Goal: Check status: Check status

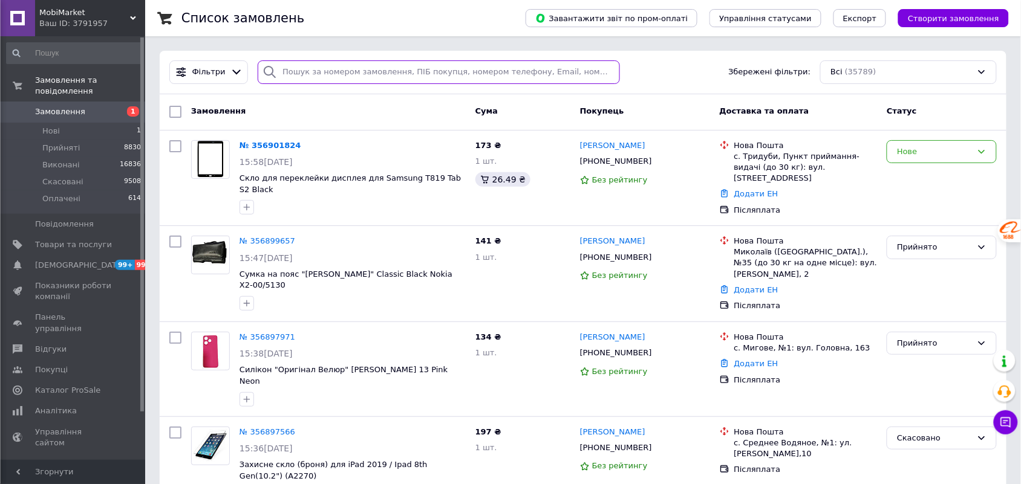
click at [334, 77] on input "search" at bounding box center [439, 72] width 362 height 24
paste input "PR355307479"
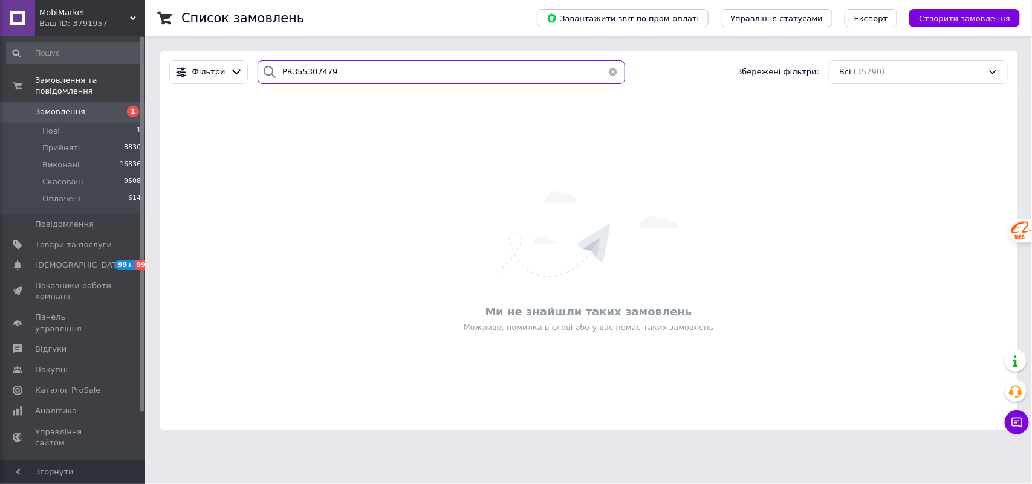
click at [290, 73] on input "PR355307479" at bounding box center [442, 72] width 368 height 24
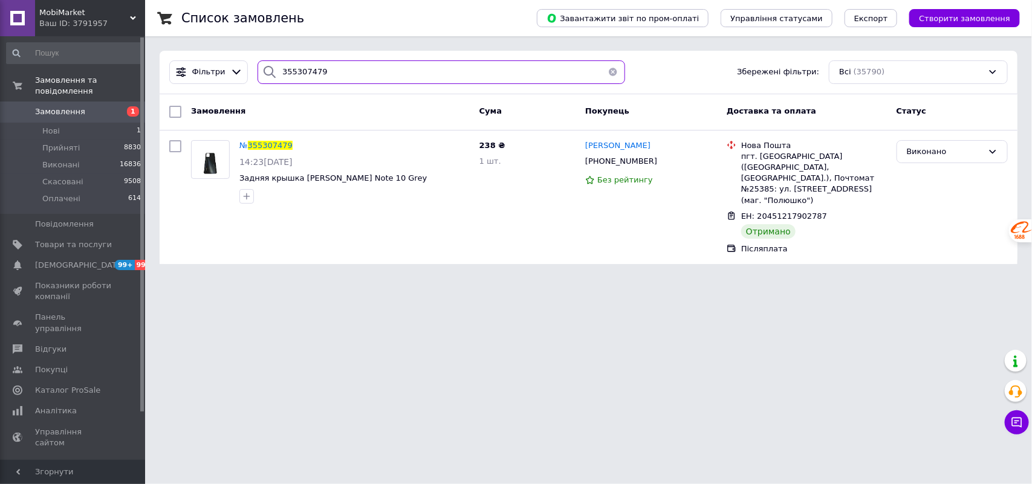
type input "355307479"
click at [251, 141] on span "355307479" at bounding box center [270, 145] width 45 height 9
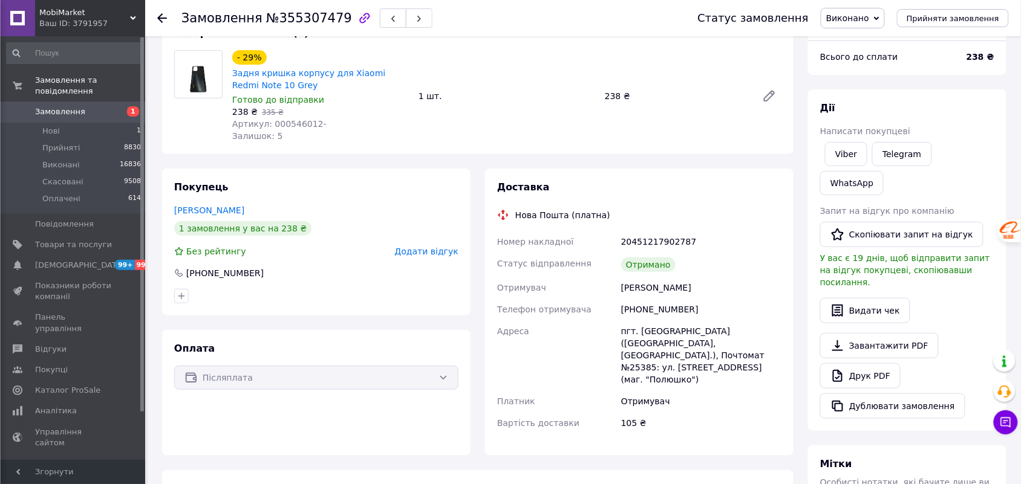
scroll to position [291, 0]
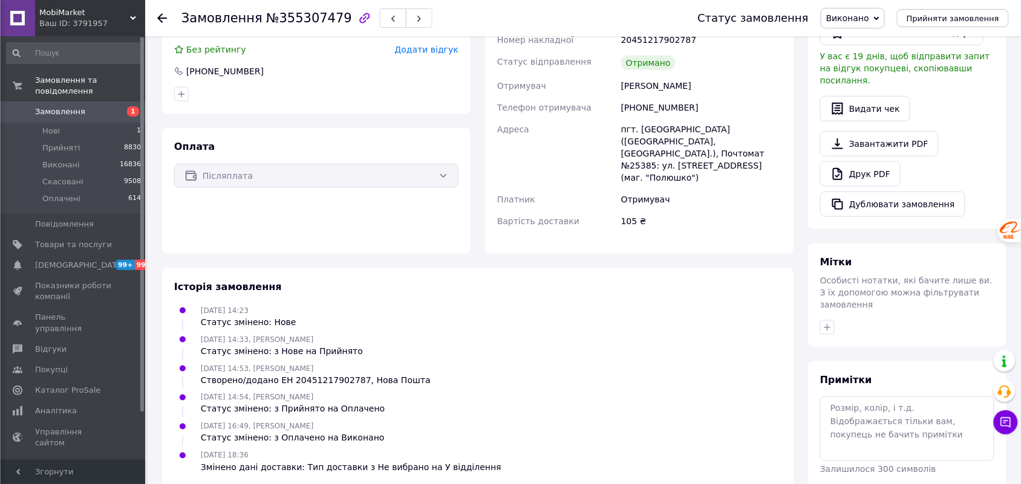
click at [164, 13] on icon at bounding box center [162, 18] width 10 height 10
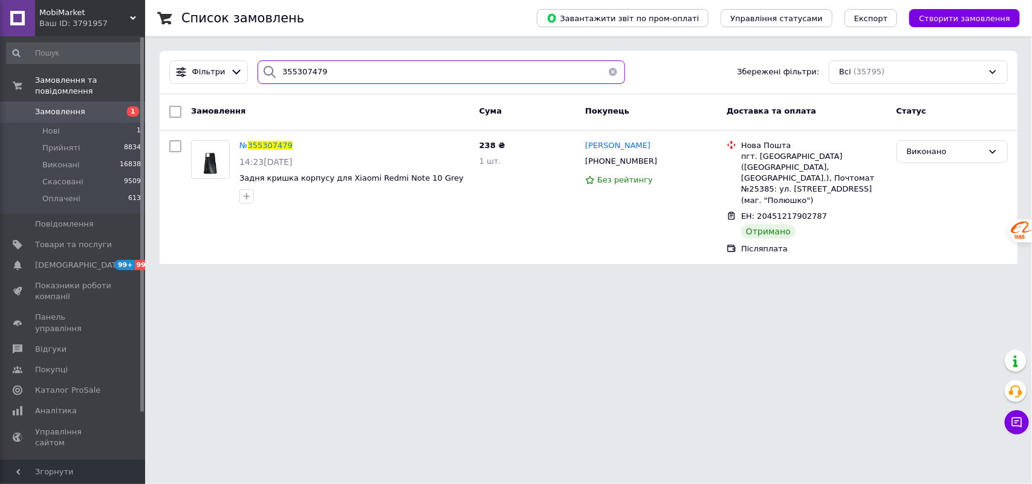
drag, startPoint x: 346, startPoint y: 68, endPoint x: 248, endPoint y: 71, distance: 98.0
click at [258, 73] on div "355307479" at bounding box center [442, 72] width 368 height 24
paste input "PR355724276"
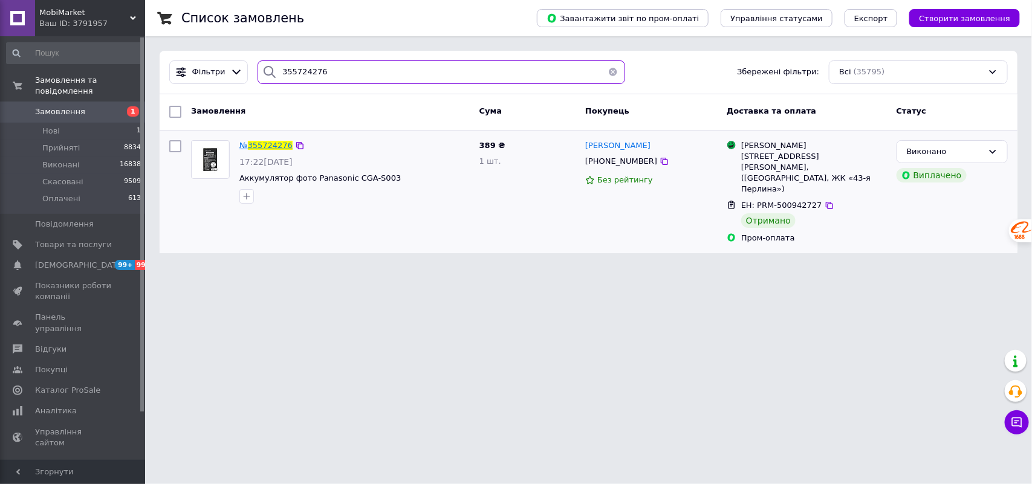
type input "355724276"
click at [260, 144] on span "355724276" at bounding box center [270, 145] width 45 height 9
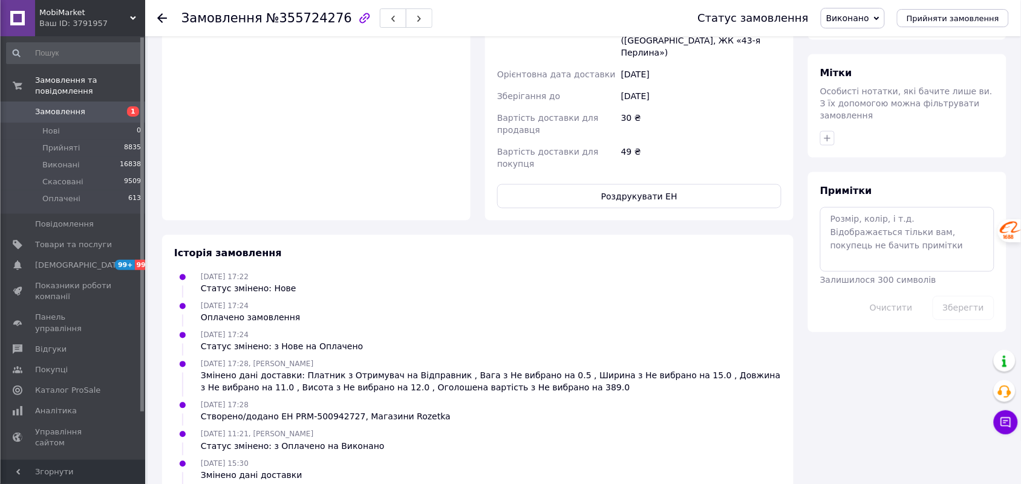
scroll to position [596, 0]
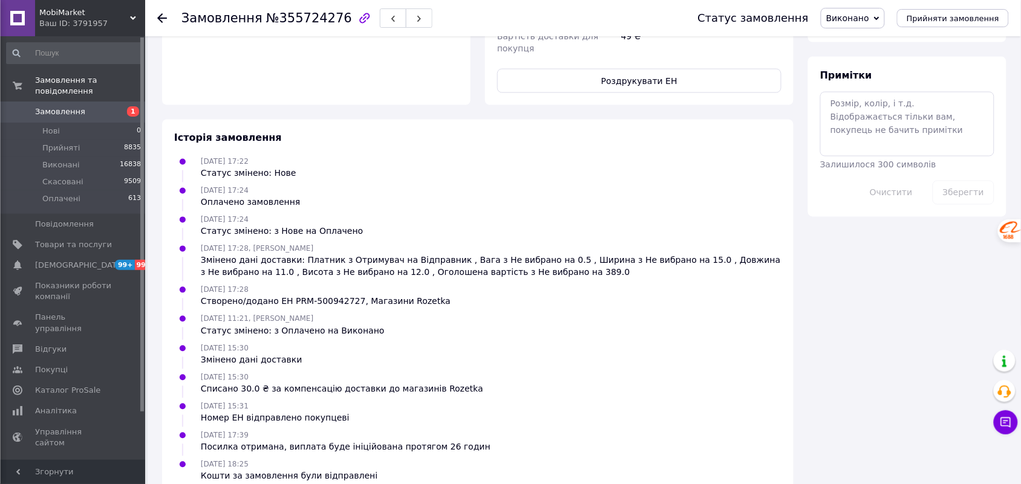
drag, startPoint x: 459, startPoint y: 478, endPoint x: 457, endPoint y: 484, distance: 6.5
click at [44, 29] on div "MobiMarket Ваш ID: 3791957" at bounding box center [90, 18] width 110 height 36
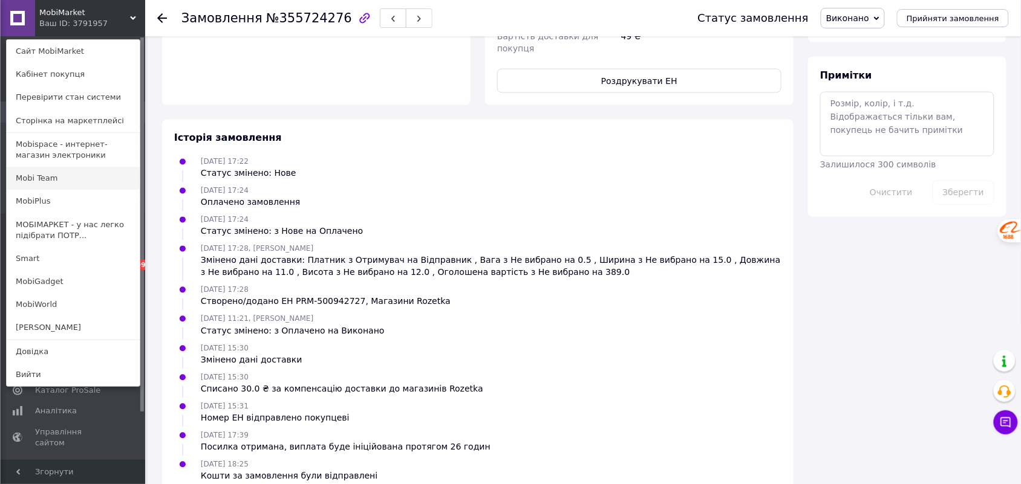
click at [28, 176] on link "Mobi Team" at bounding box center [73, 178] width 133 height 23
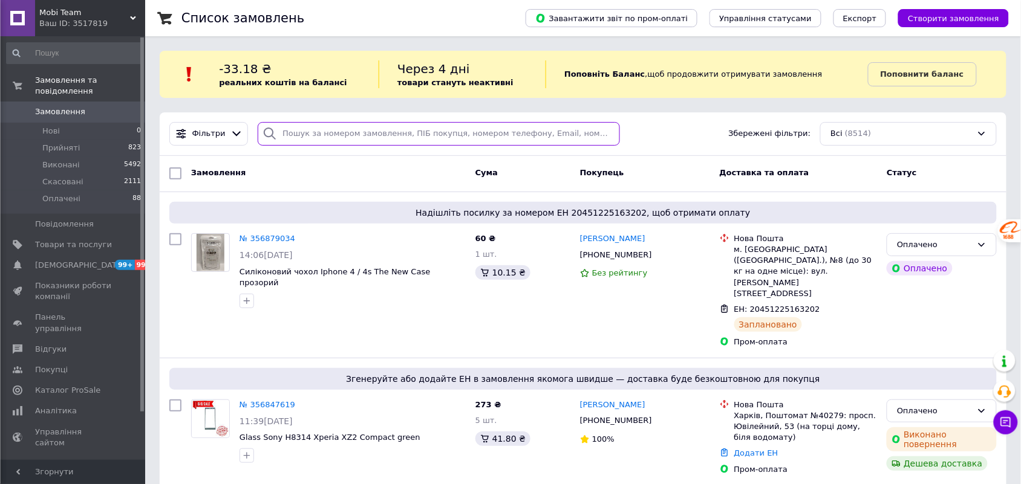
click at [282, 133] on input "search" at bounding box center [439, 134] width 362 height 24
paste input "356282220"
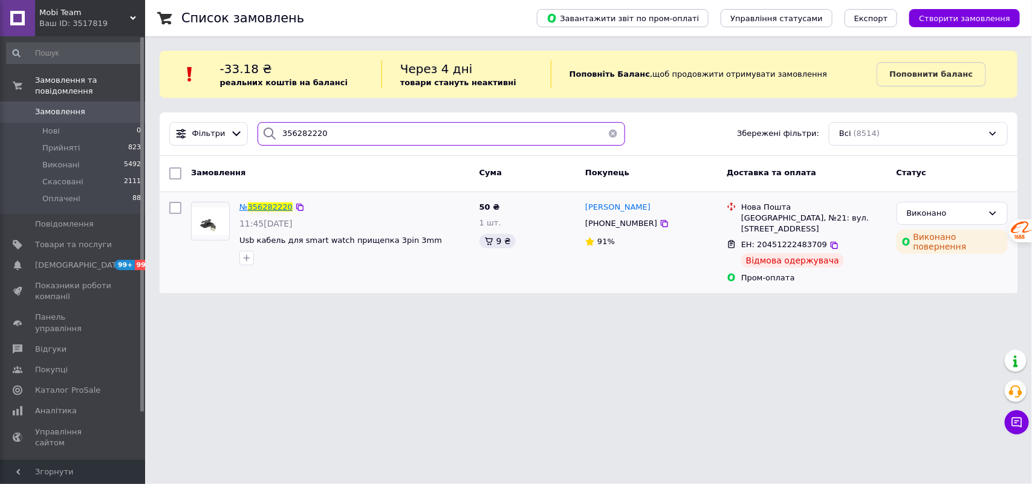
type input "356282220"
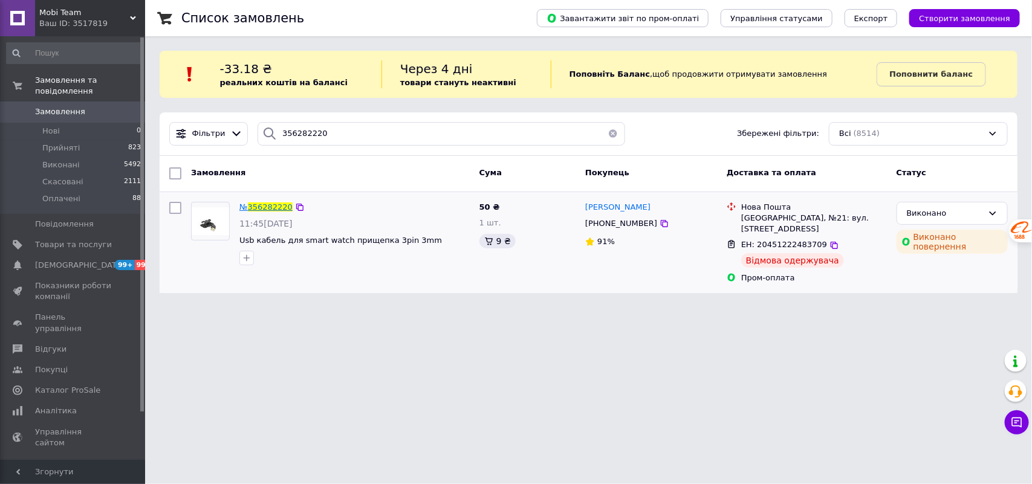
click at [274, 206] on span "356282220" at bounding box center [270, 207] width 45 height 9
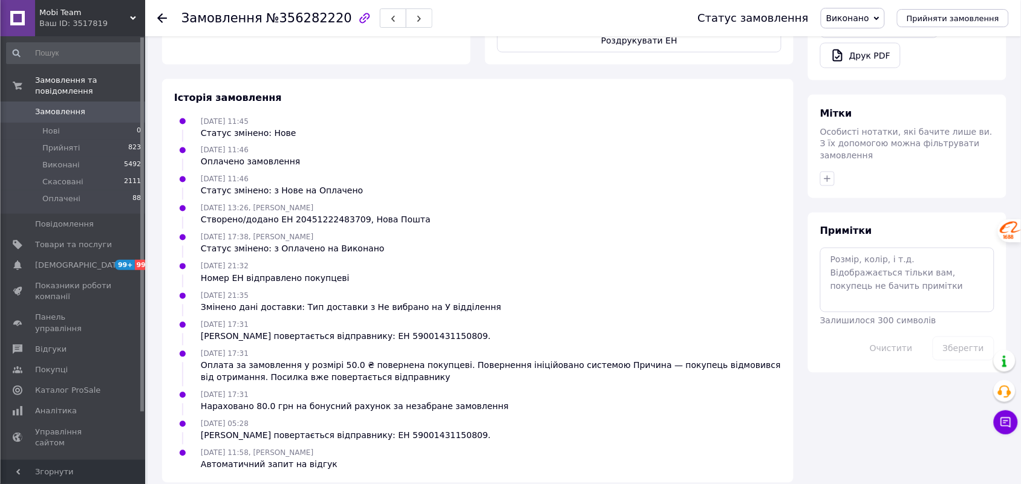
scroll to position [337, 0]
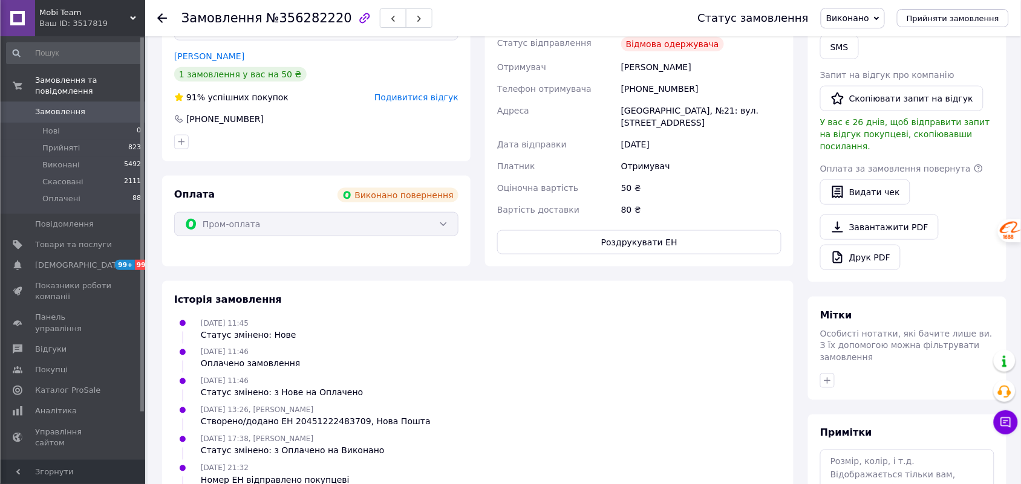
click at [121, 17] on span "Mobi Team" at bounding box center [84, 12] width 91 height 11
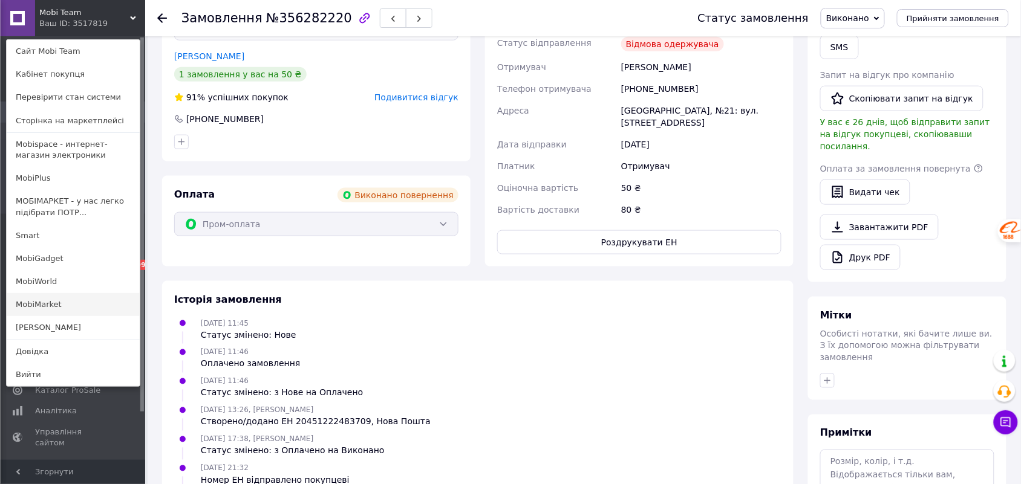
click at [31, 301] on link "MobiMarket" at bounding box center [73, 304] width 133 height 23
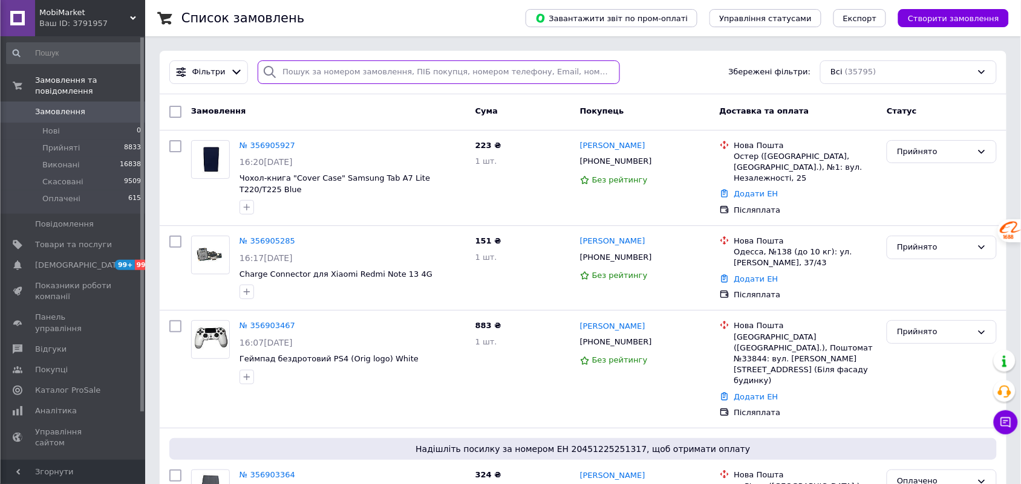
click at [293, 82] on input "search" at bounding box center [439, 72] width 362 height 24
paste input "PR356316178"
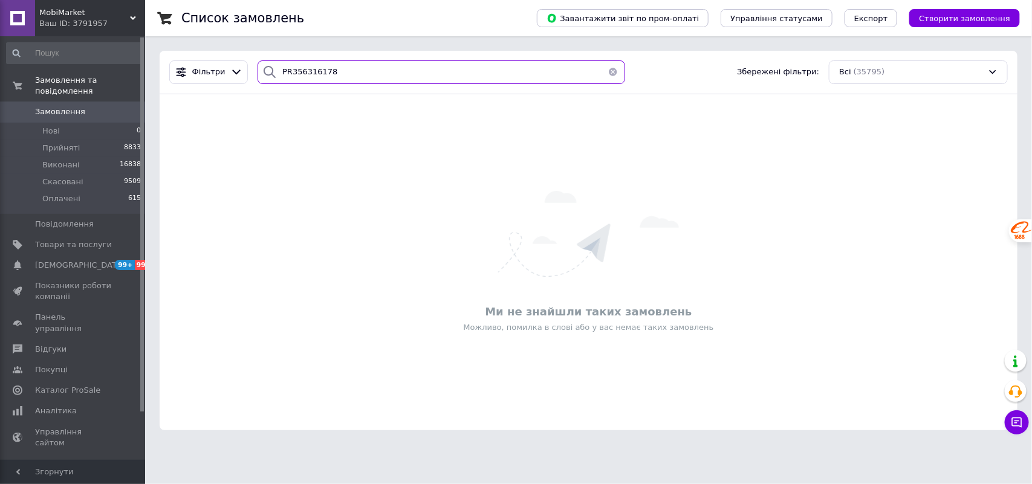
click at [284, 73] on input "PR356316178" at bounding box center [442, 72] width 368 height 24
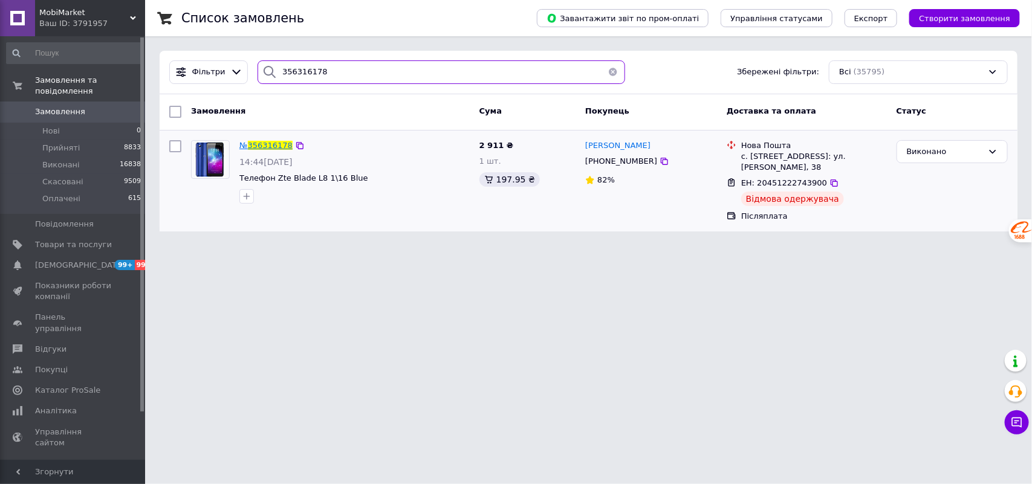
type input "356316178"
click at [276, 147] on span "356316178" at bounding box center [270, 145] width 45 height 9
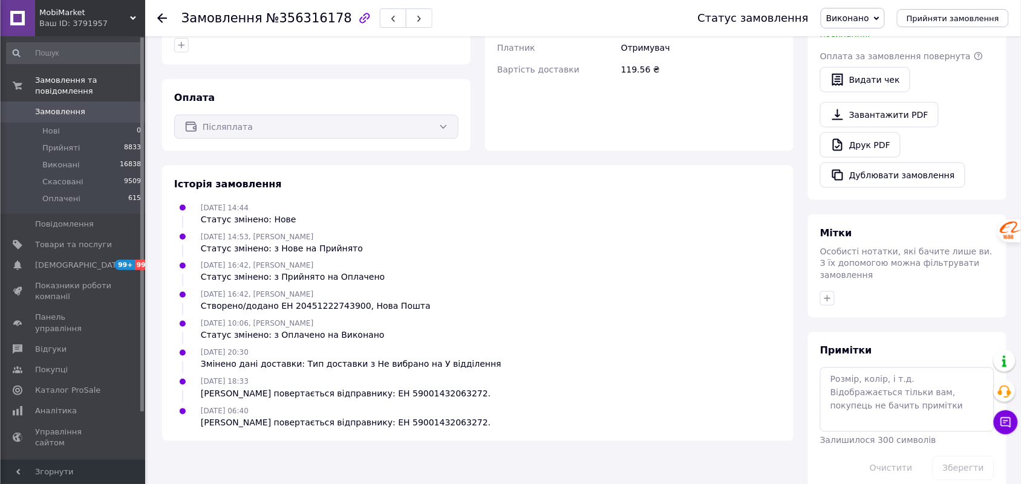
scroll to position [319, 0]
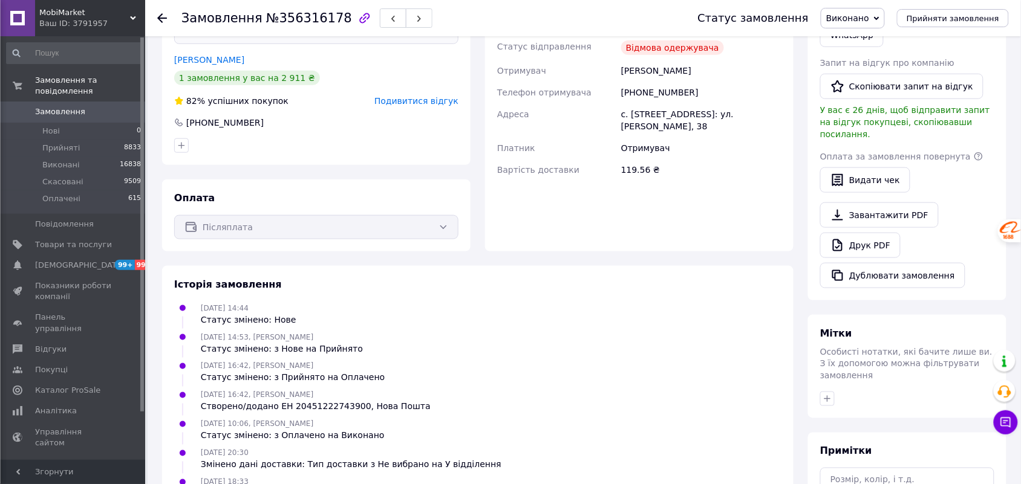
click at [161, 19] on icon at bounding box center [162, 18] width 10 height 10
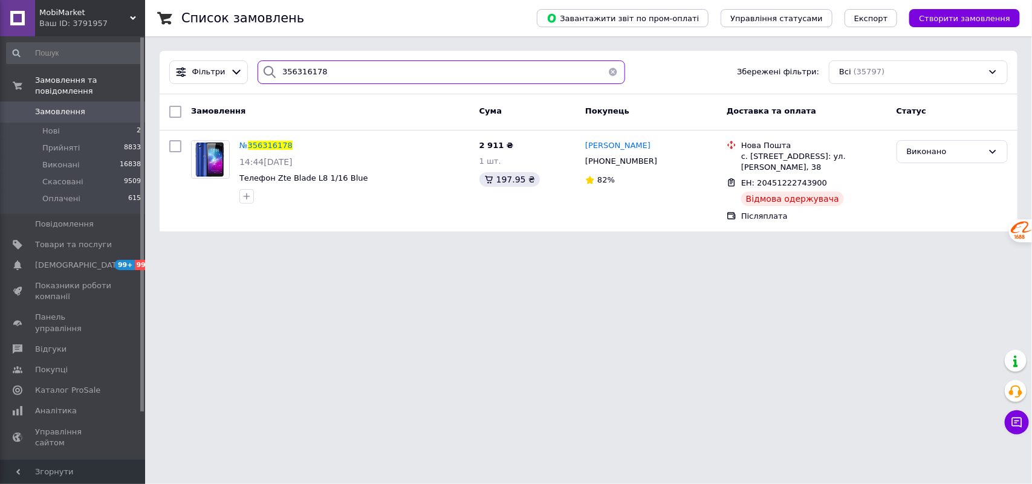
drag, startPoint x: 255, startPoint y: 40, endPoint x: 345, endPoint y: 77, distance: 97.6
click at [345, 77] on div "Фільтри 356316178 Збережені фільтри: Всі (35797)" at bounding box center [589, 73] width 858 height 44
drag, startPoint x: 345, startPoint y: 77, endPoint x: 261, endPoint y: 82, distance: 84.2
click at [261, 82] on div "356316178" at bounding box center [442, 72] width 368 height 24
paste input "PR355653643"
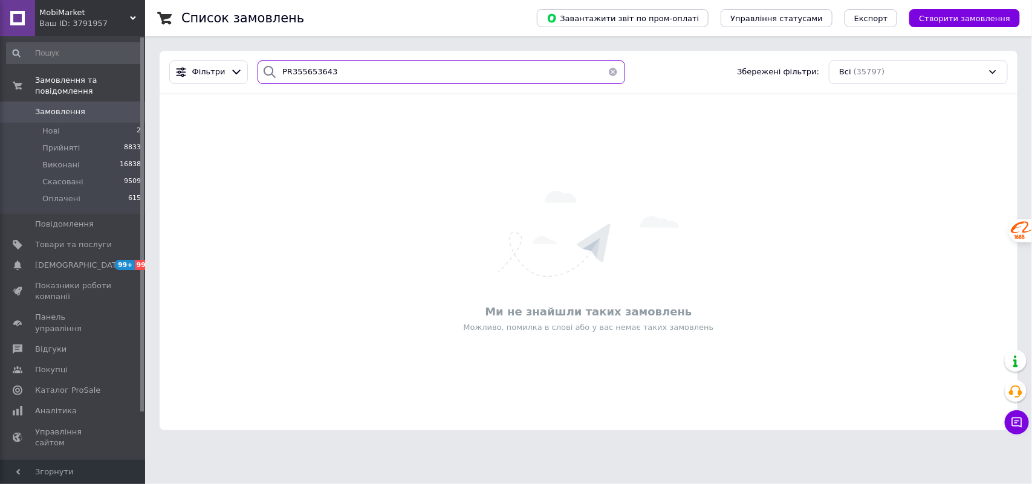
click at [288, 73] on input "PR355653643" at bounding box center [442, 72] width 368 height 24
click at [342, 77] on input "355653643" at bounding box center [442, 72] width 368 height 24
type input "355653643"
click at [112, 26] on div "Ваш ID: 3791957" at bounding box center [92, 23] width 106 height 11
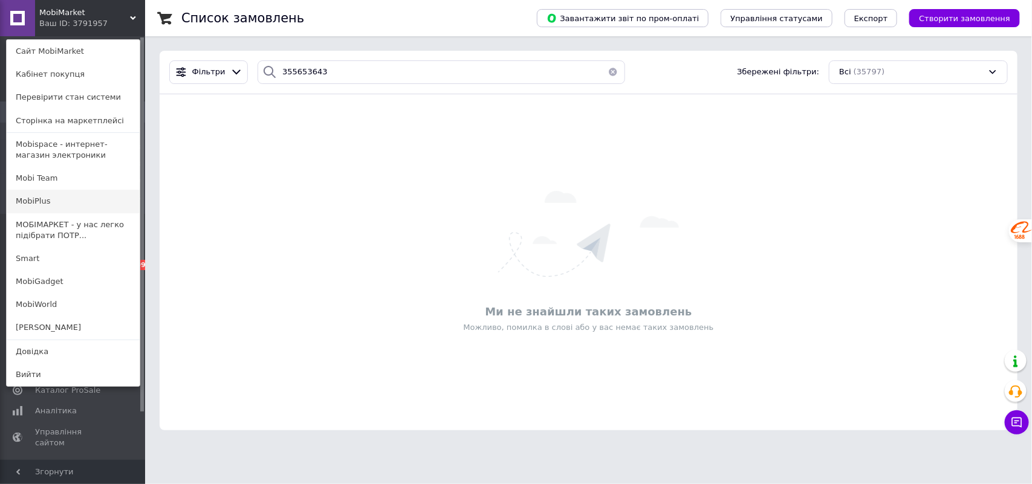
click at [31, 198] on link "MobiPlus" at bounding box center [73, 201] width 133 height 23
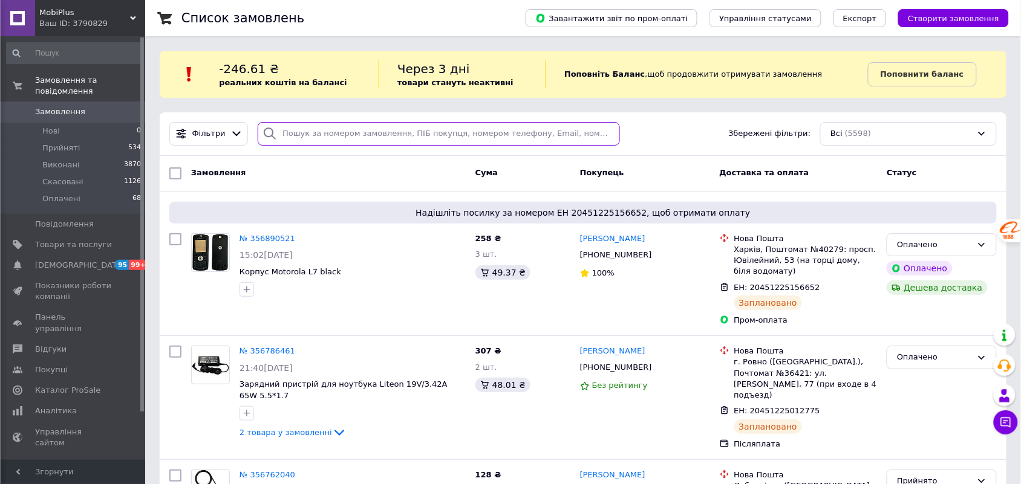
click at [380, 134] on input "search" at bounding box center [439, 134] width 362 height 24
paste input "PR355653643"
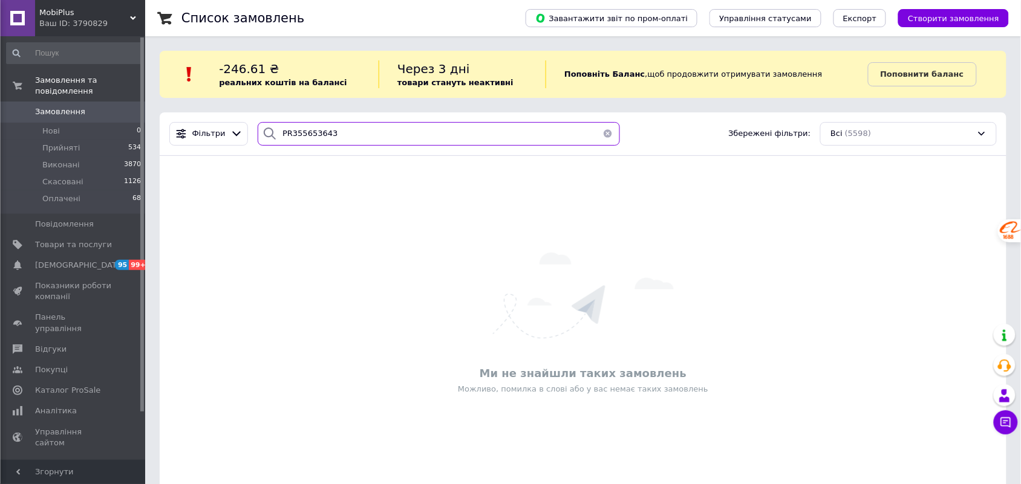
click at [285, 137] on input "PR355653643" at bounding box center [439, 134] width 362 height 24
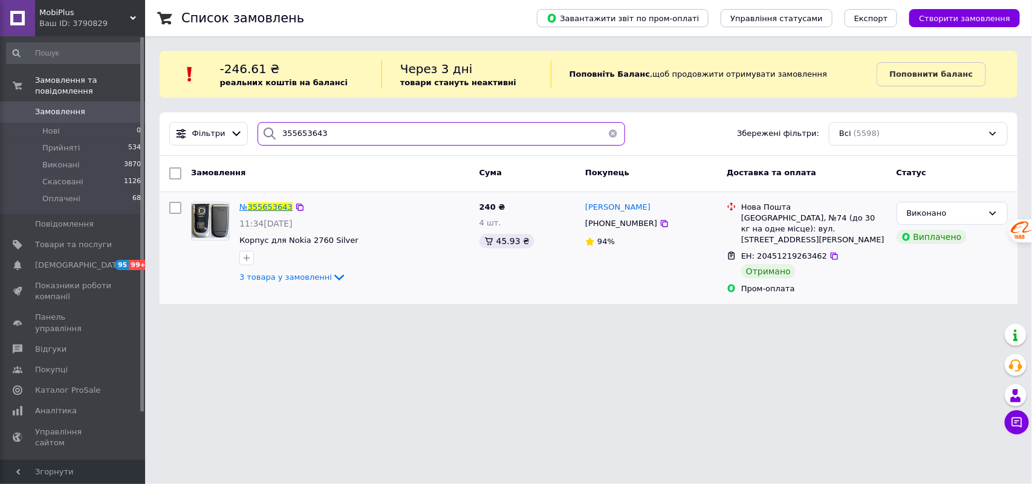
type input "355653643"
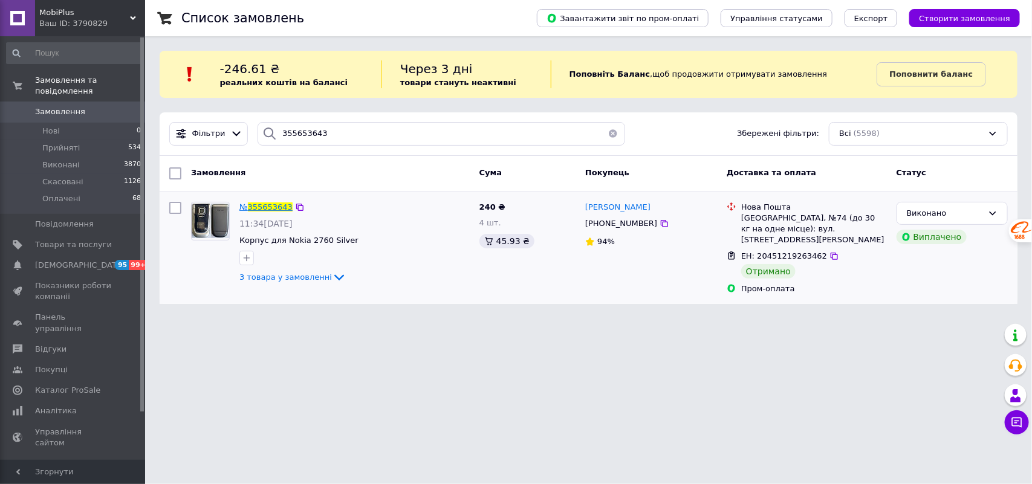
click at [255, 207] on span "355653643" at bounding box center [270, 207] width 45 height 9
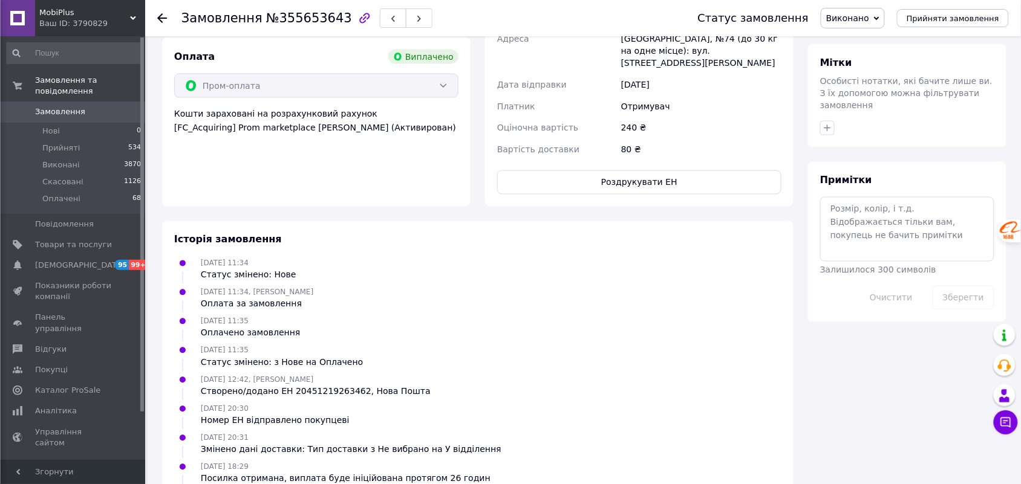
scroll to position [664, 0]
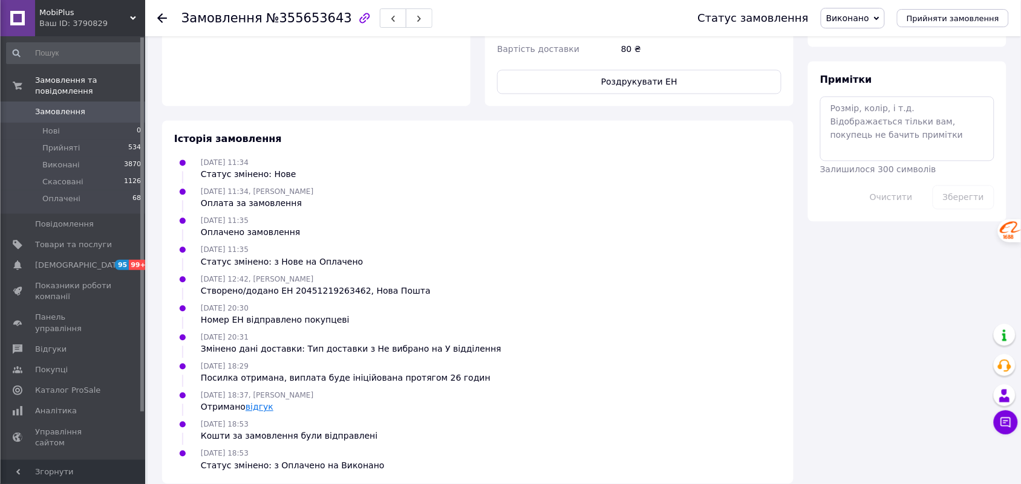
click at [258, 403] on link "відгук" at bounding box center [259, 408] width 28 height 10
click at [125, 16] on span "MobiPlus" at bounding box center [84, 12] width 91 height 11
click at [125, 16] on div "MobiPlus Ваш ID: 3790829 Сайт MobiPlus Кабінет покупця Перевірити стан системи …" at bounding box center [72, 18] width 145 height 36
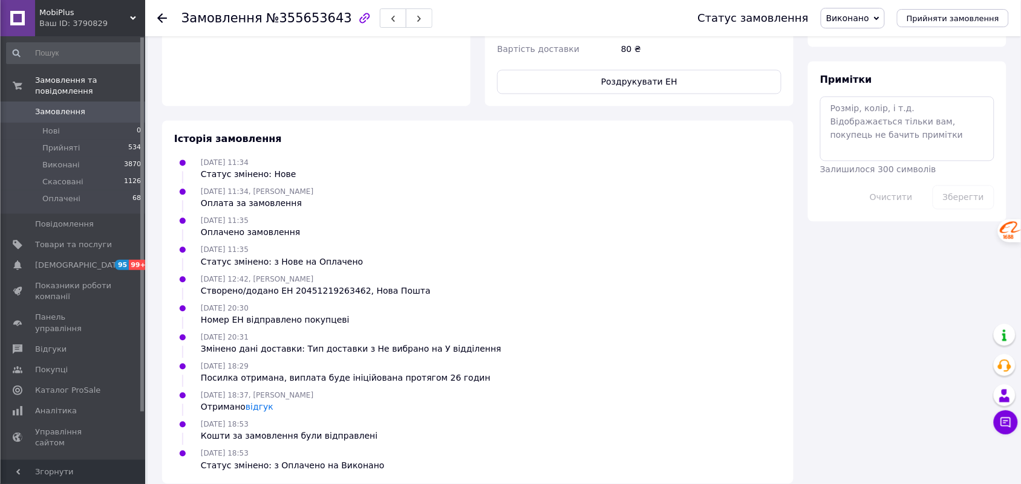
click at [131, 29] on div "MobiPlus Ваш ID: 3790829" at bounding box center [90, 18] width 110 height 36
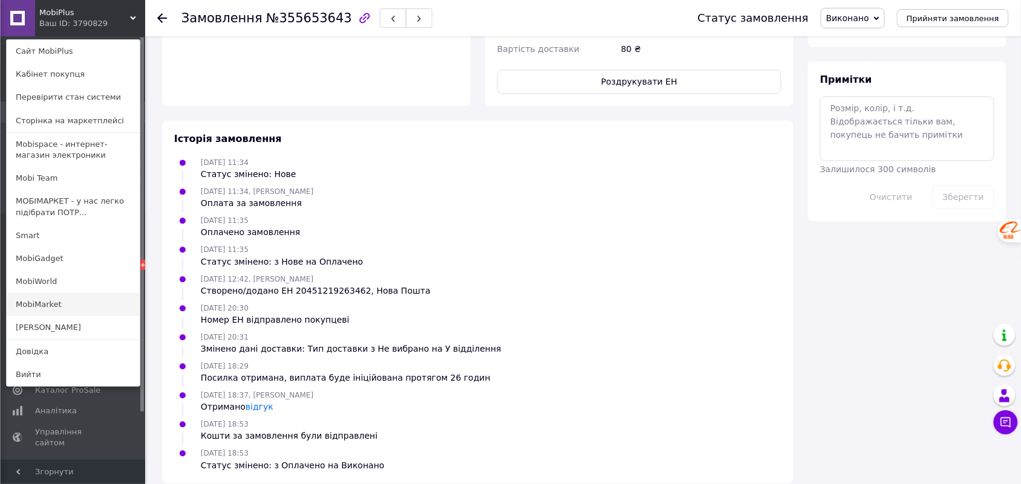
click at [44, 304] on link "MobiMarket" at bounding box center [73, 304] width 133 height 23
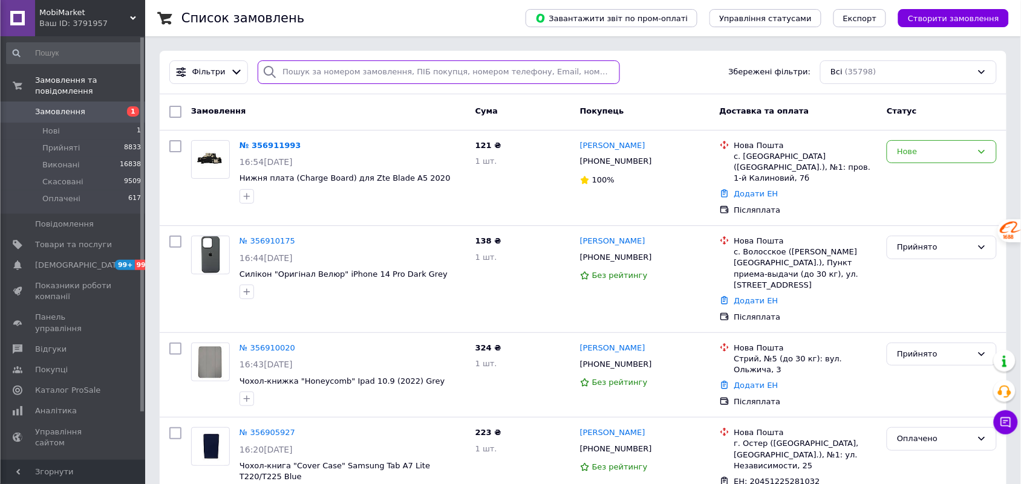
click at [299, 67] on input "search" at bounding box center [439, 72] width 362 height 24
paste input "PR355708223"
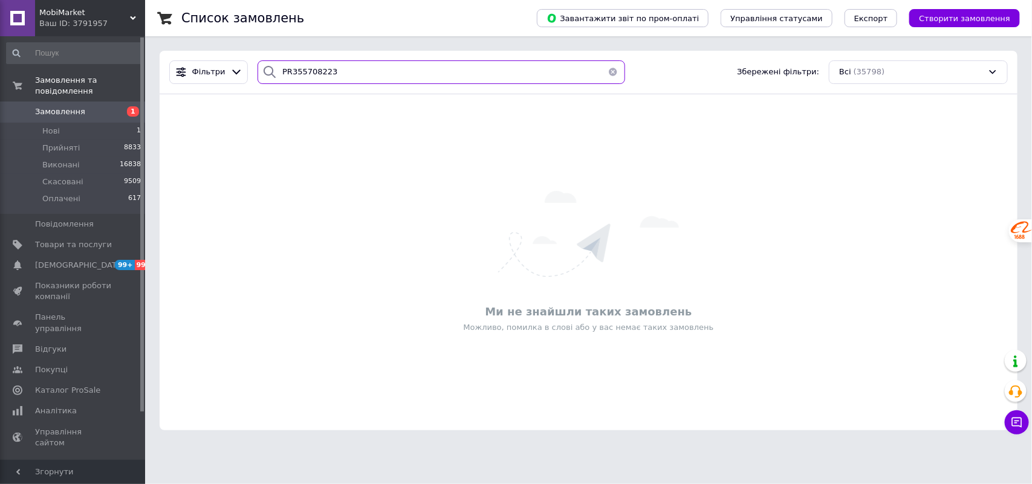
click at [285, 68] on input "PR355708223" at bounding box center [442, 72] width 368 height 24
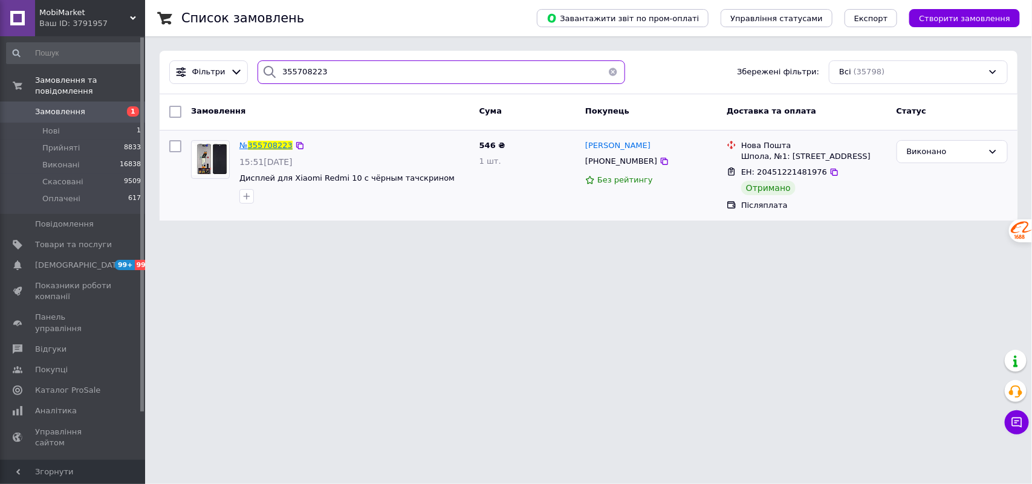
type input "355708223"
click at [255, 143] on span "355708223" at bounding box center [270, 145] width 45 height 9
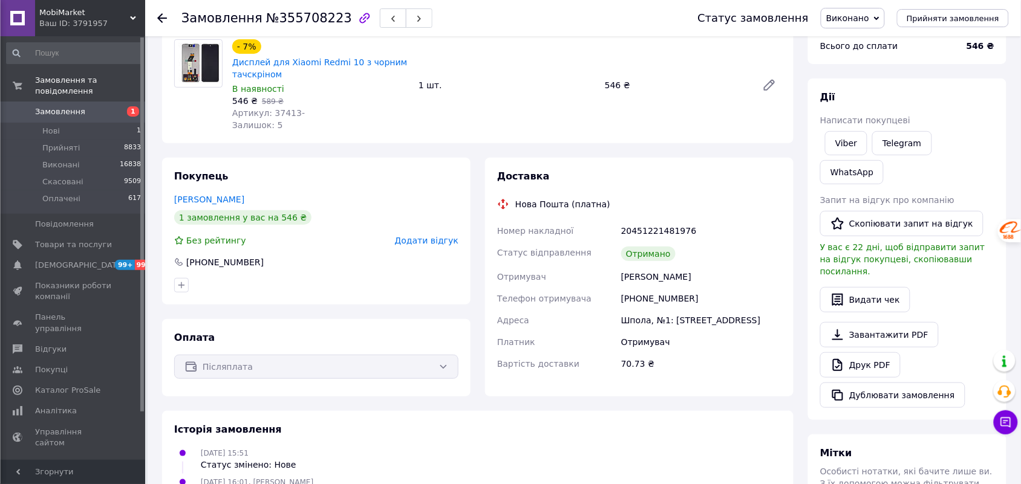
scroll to position [291, 0]
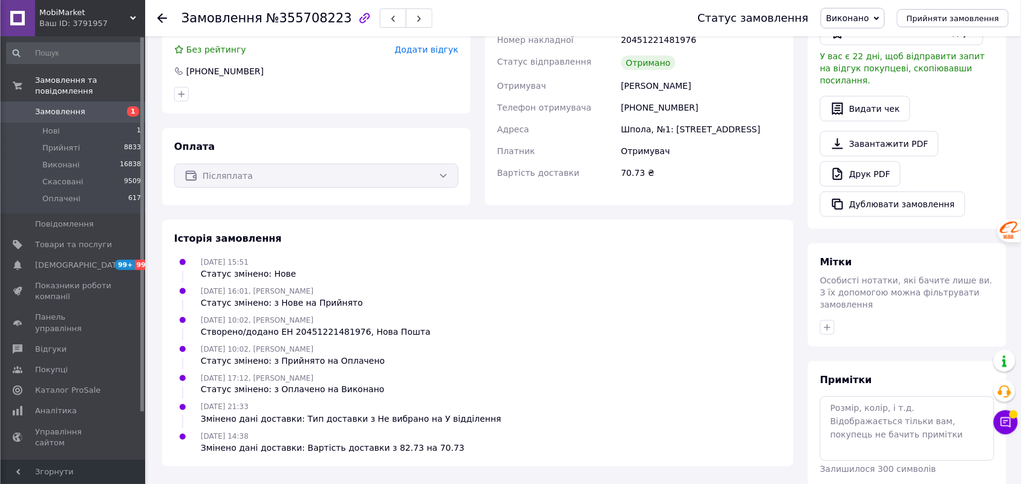
click at [167, 18] on div at bounding box center [169, 18] width 24 height 36
click at [160, 16] on use at bounding box center [162, 18] width 10 height 10
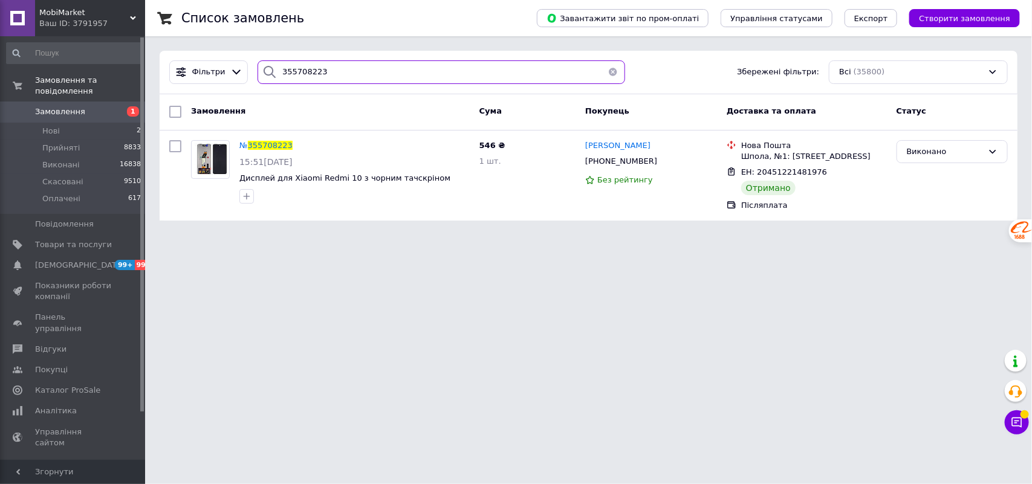
click at [331, 71] on input "355708223" at bounding box center [442, 72] width 368 height 24
drag, startPoint x: 331, startPoint y: 74, endPoint x: 259, endPoint y: 79, distance: 72.7
click at [259, 79] on div "355708223" at bounding box center [442, 72] width 368 height 24
paste input "PR356335632"
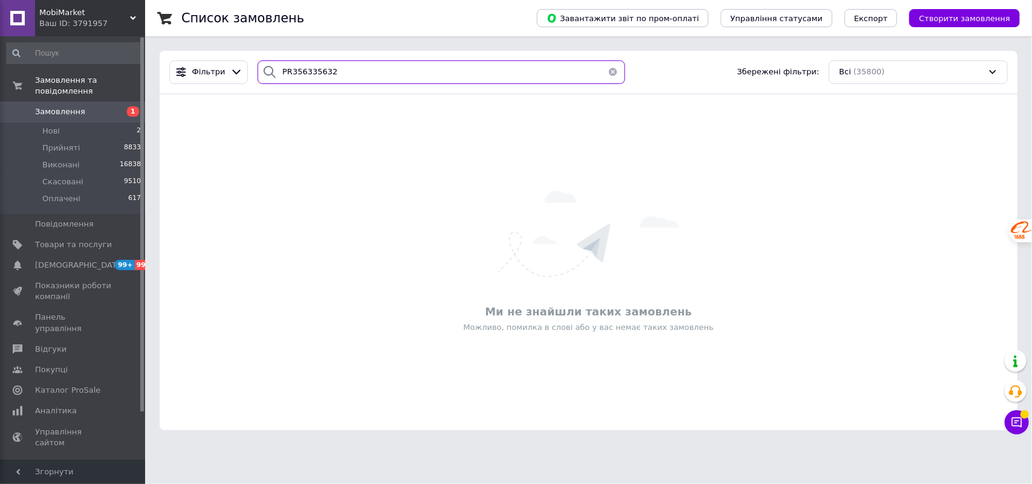
click at [285, 73] on input "PR356335632" at bounding box center [442, 72] width 368 height 24
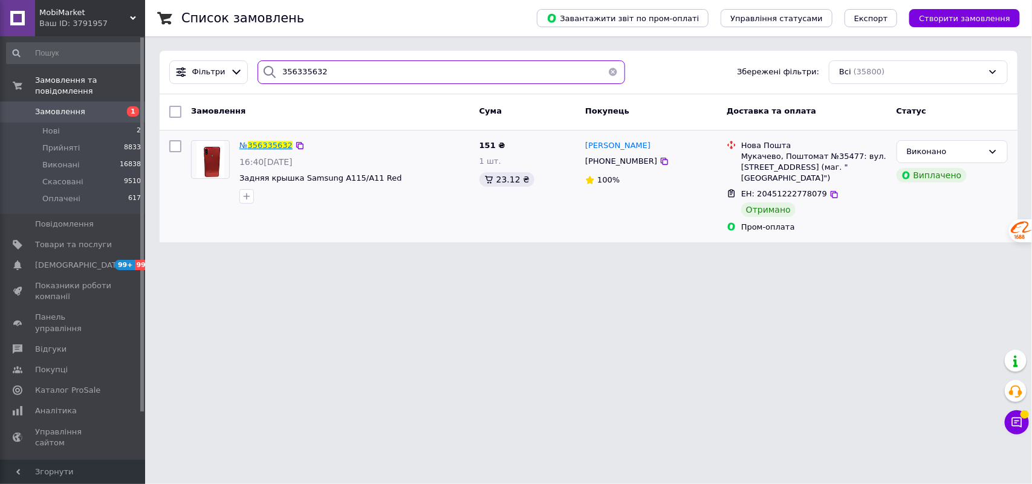
type input "356335632"
click at [258, 147] on span "356335632" at bounding box center [270, 145] width 45 height 9
